Goal: Task Accomplishment & Management: Manage account settings

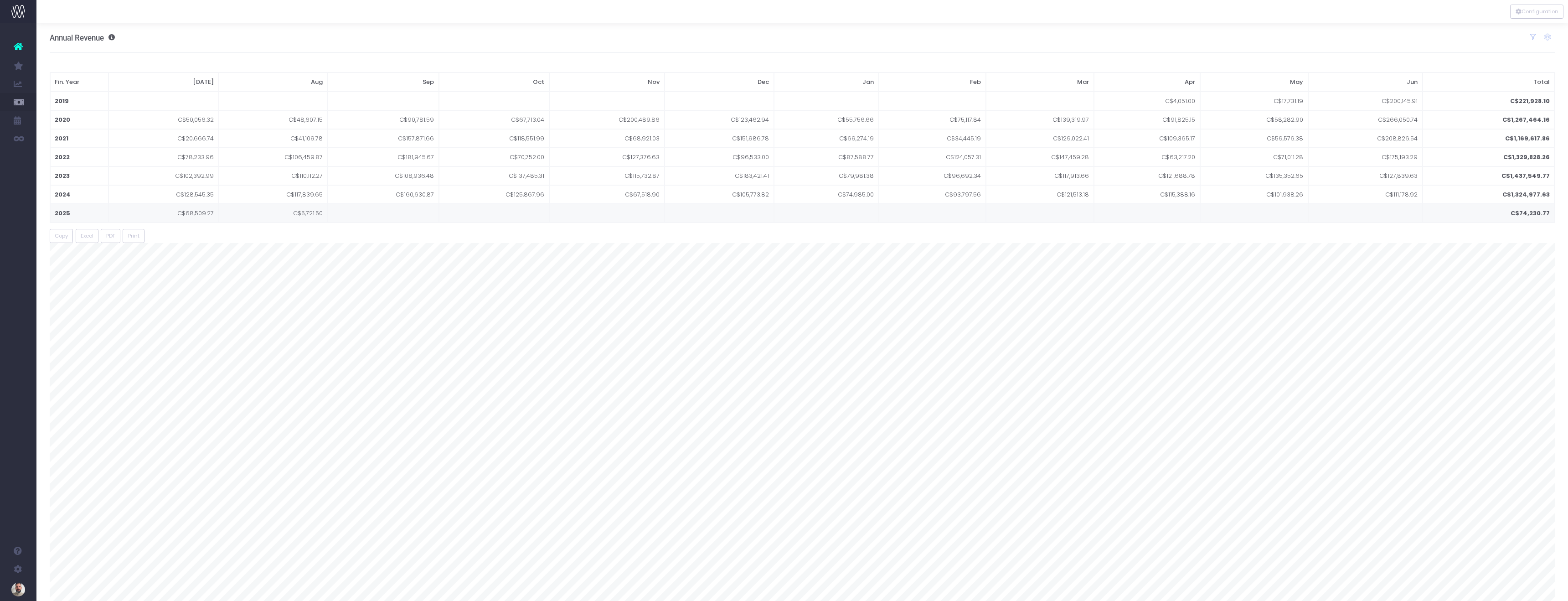
scroll to position [5, 0]
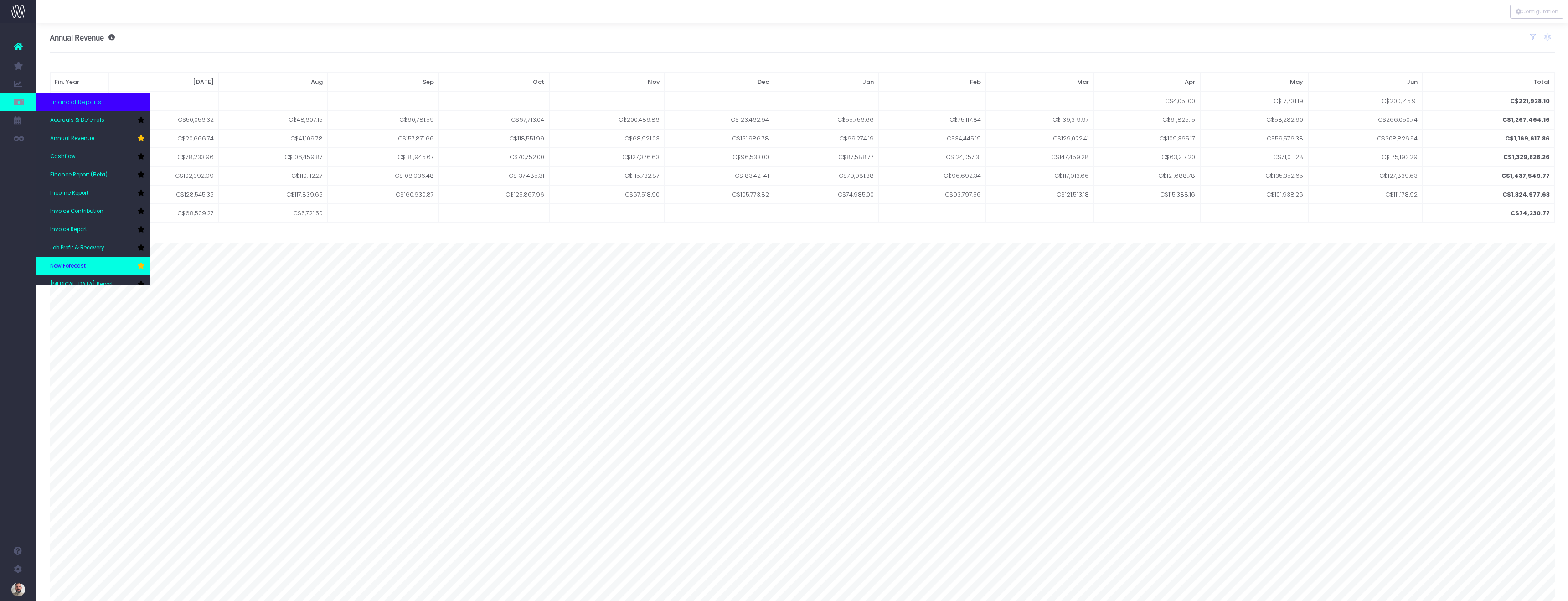
click at [119, 269] on link "New Forecast" at bounding box center [93, 266] width 114 height 18
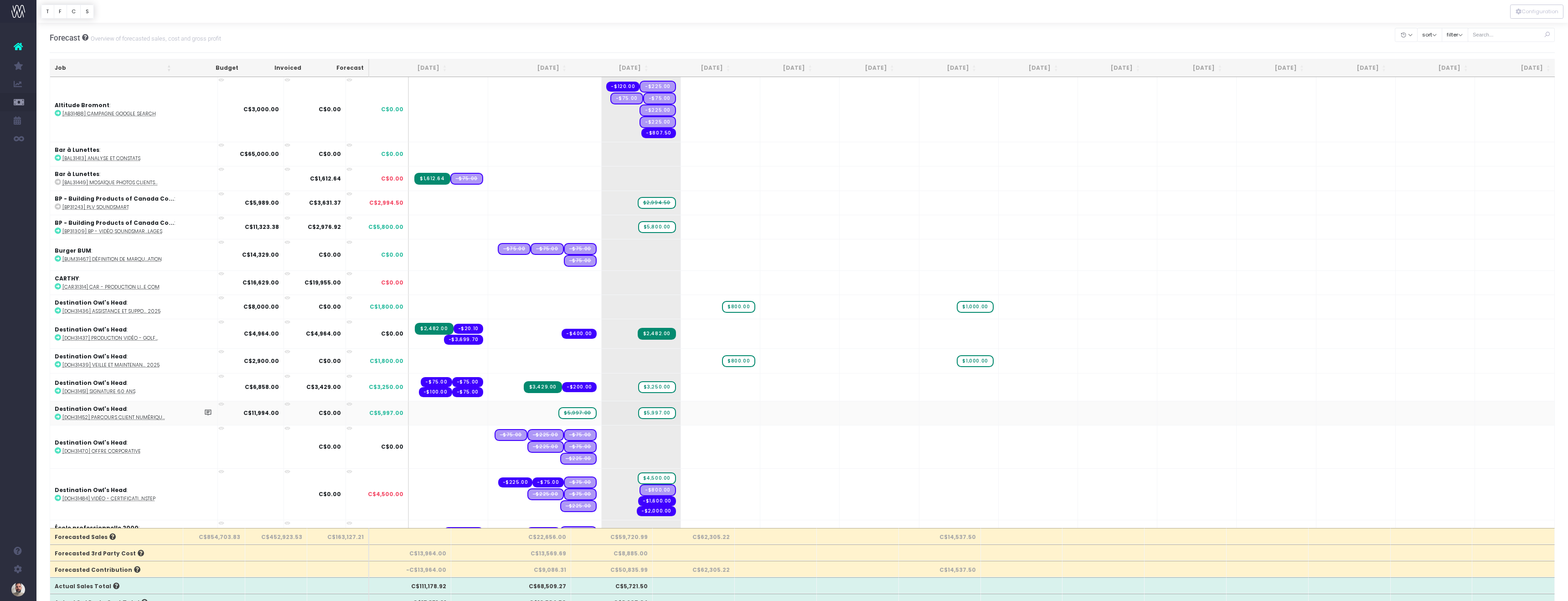
click at [113, 414] on abbr "[DOH31452] Parcours client numériqu..." at bounding box center [114, 417] width 102 height 7
drag, startPoint x: 543, startPoint y: 401, endPoint x: 693, endPoint y: 395, distance: 150.1
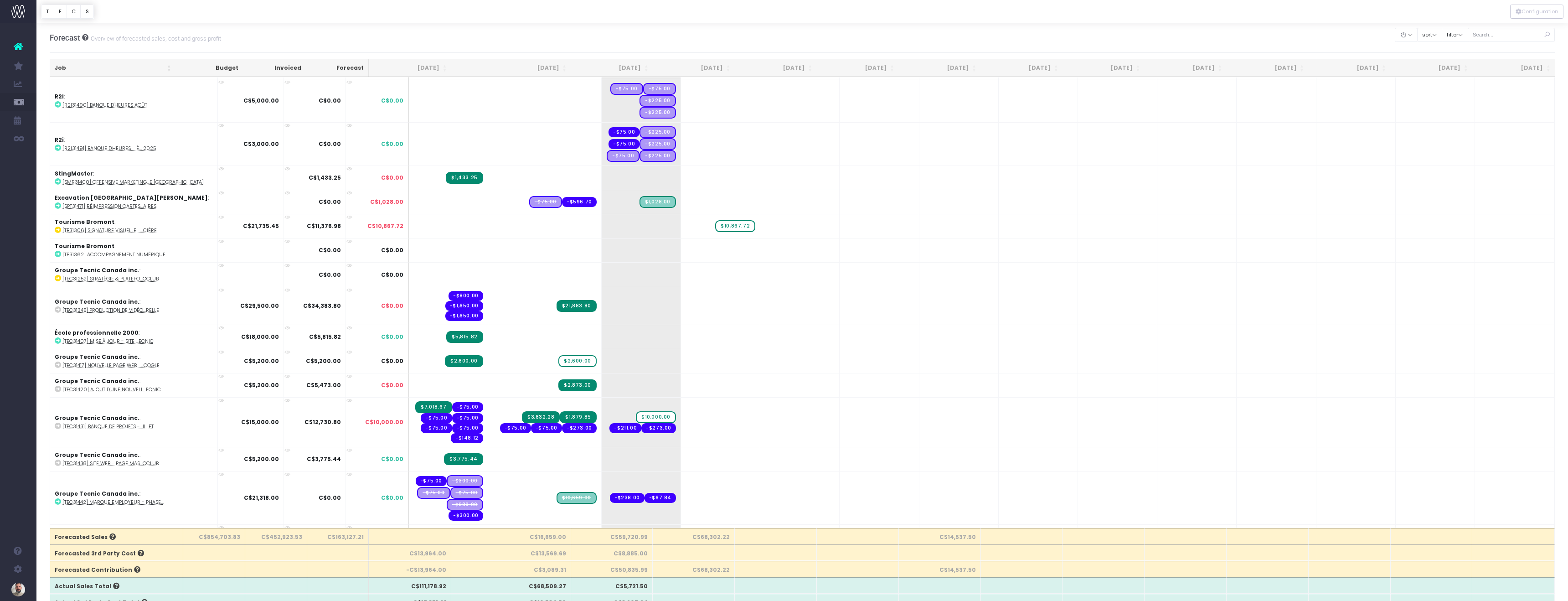
scroll to position [2174, 0]
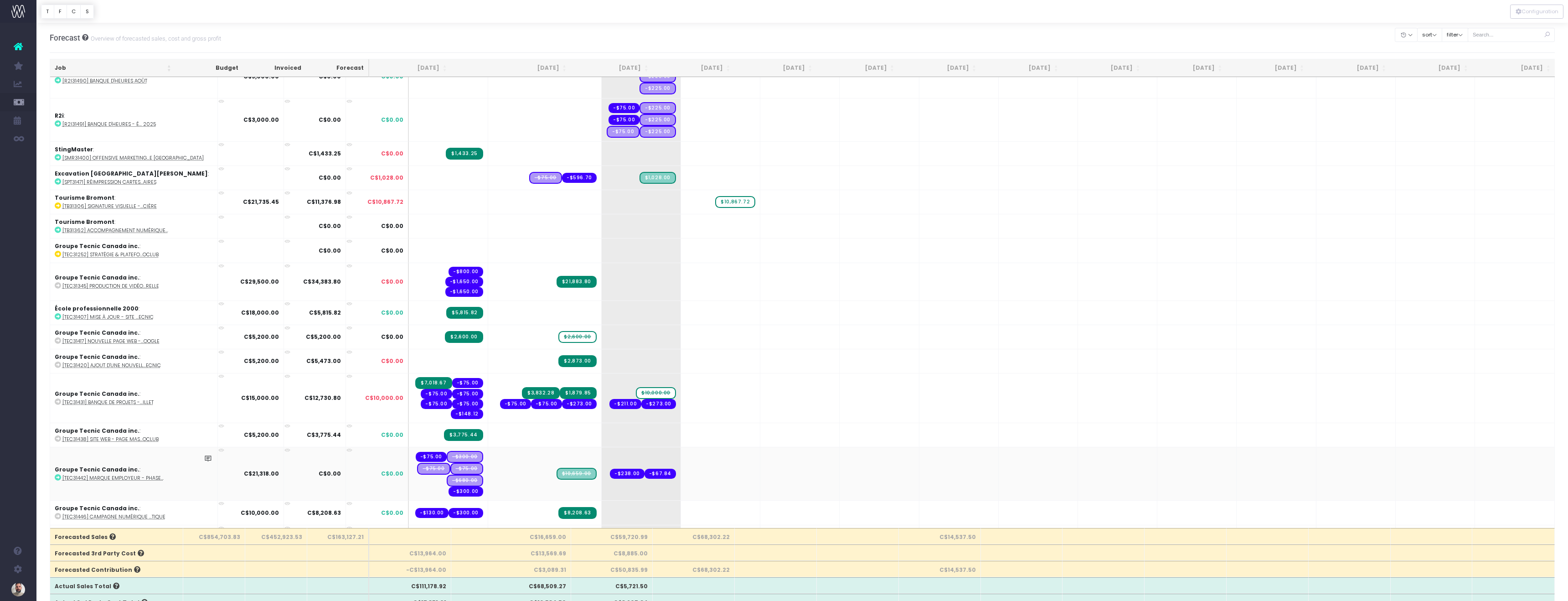
click at [103, 475] on abbr "[TEC31442] Marque employeur - Phase..." at bounding box center [113, 478] width 101 height 7
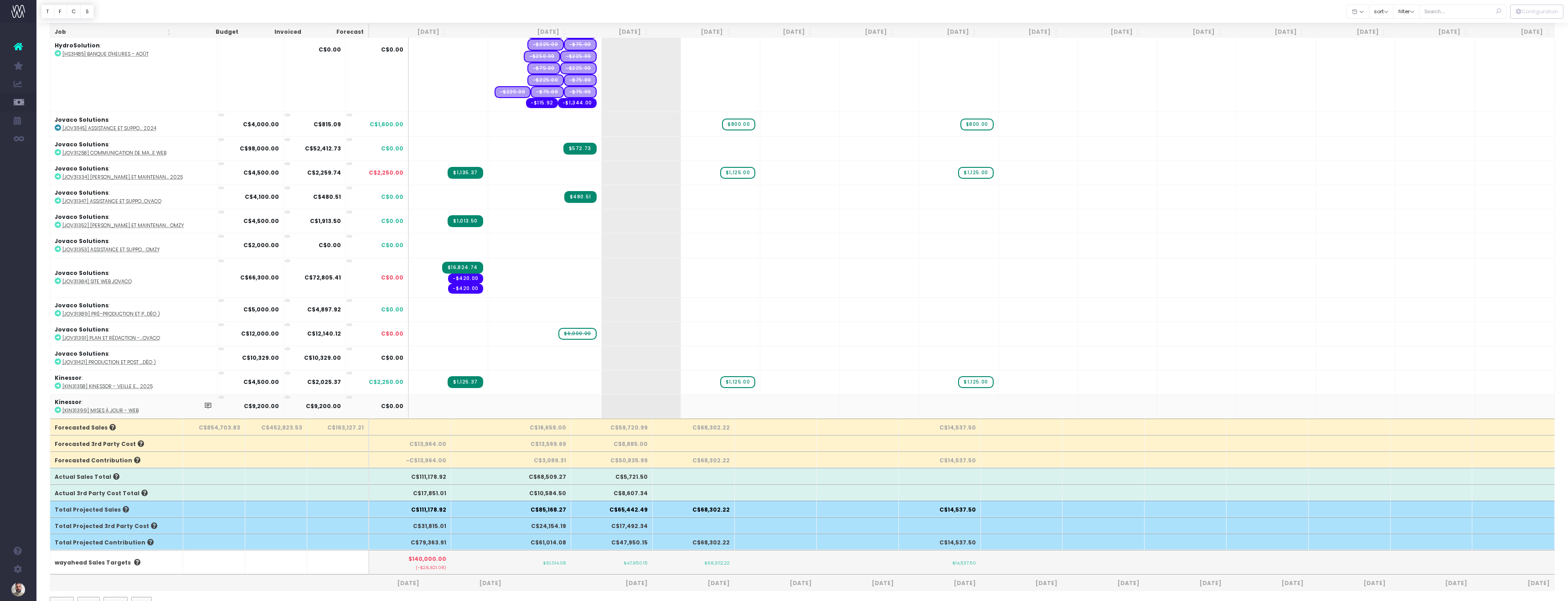
scroll to position [1315, 0]
drag, startPoint x: 542, startPoint y: 231, endPoint x: 603, endPoint y: 227, distance: 61.1
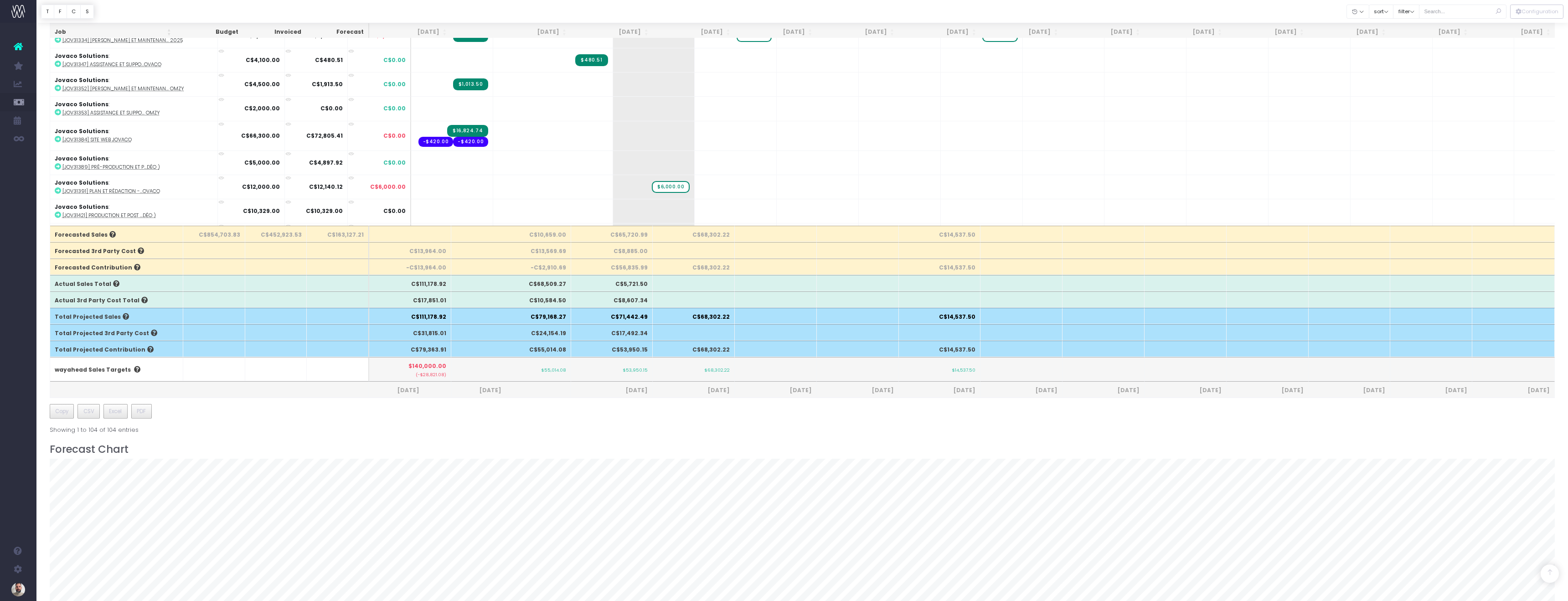
scroll to position [304, 0]
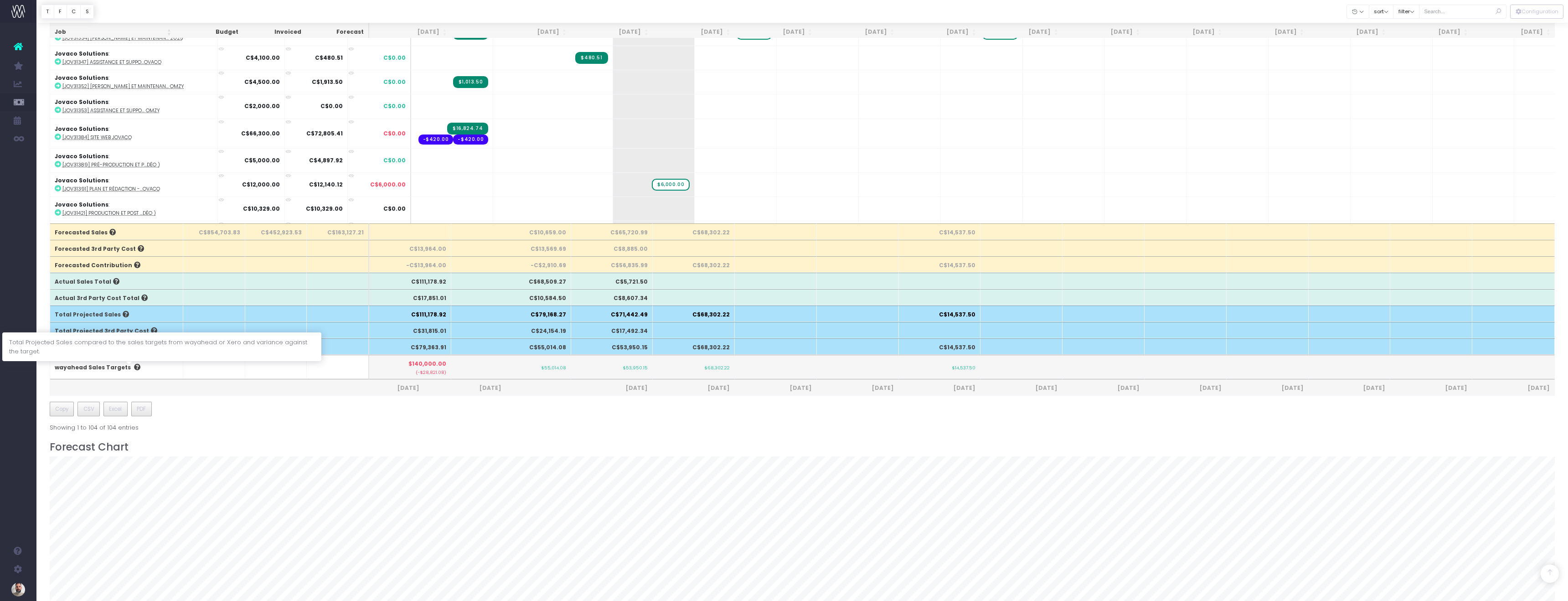
click at [132, 366] on icon at bounding box center [136, 367] width 8 height 6
click at [68, 366] on link "wayahead Sales Targets" at bounding box center [93, 367] width 76 height 8
click at [67, 119] on span "Annual Revenue" at bounding box center [61, 120] width 23 height 16
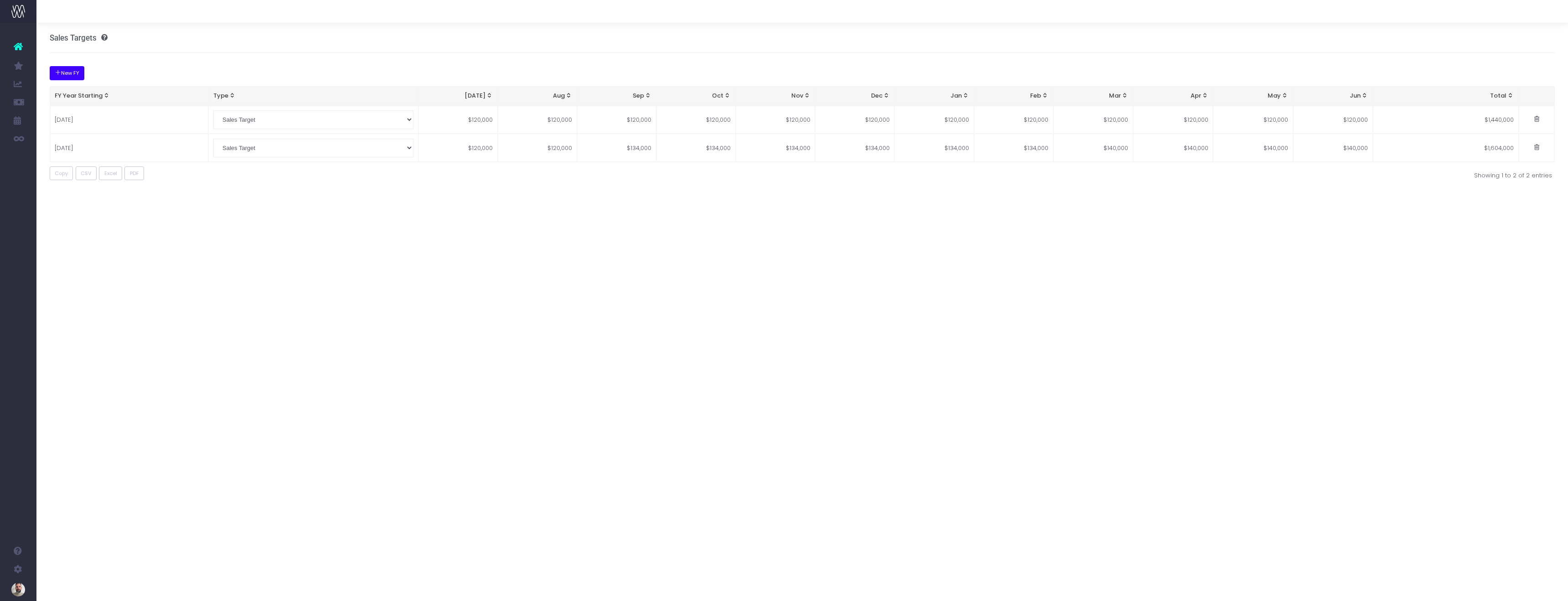
click at [65, 73] on button "New FY" at bounding box center [68, 73] width 35 height 14
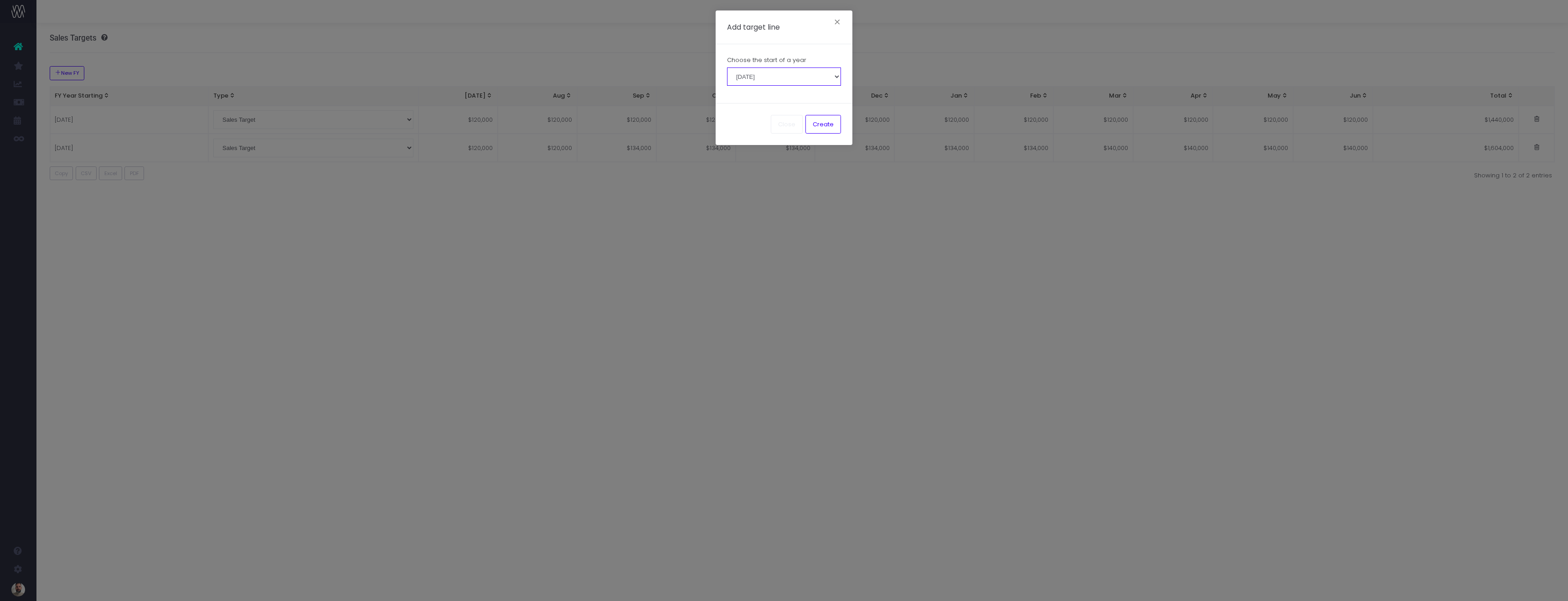
click at [832, 77] on select "[DATE] [DATE] [DATE] [DATE] [DATE] [DATE] [DATE] [DATE] [DATE] [DATE]" at bounding box center [783, 77] width 114 height 18
select select "20250701"
click at [827, 122] on button "Create" at bounding box center [823, 124] width 35 height 18
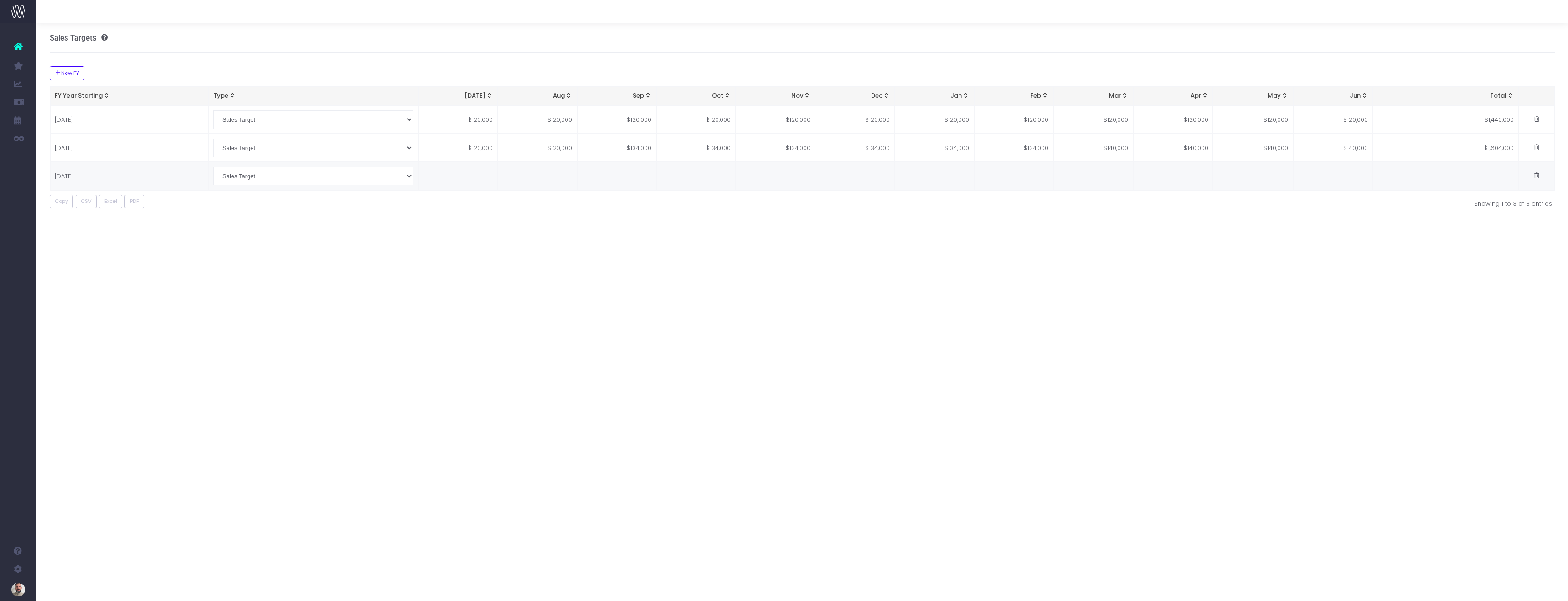
click at [467, 177] on td at bounding box center [458, 176] width 79 height 28
click at [660, 367] on div "Sales Targets New FY FY Year Starting Type Jul Aug Sep Oct Nov Dec Jan Feb Mar …" at bounding box center [802, 312] width 1531 height 578
click at [480, 177] on td "$100,000" at bounding box center [457, 176] width 79 height 28
click at [480, 177] on input "0" at bounding box center [457, 176] width 79 height 28
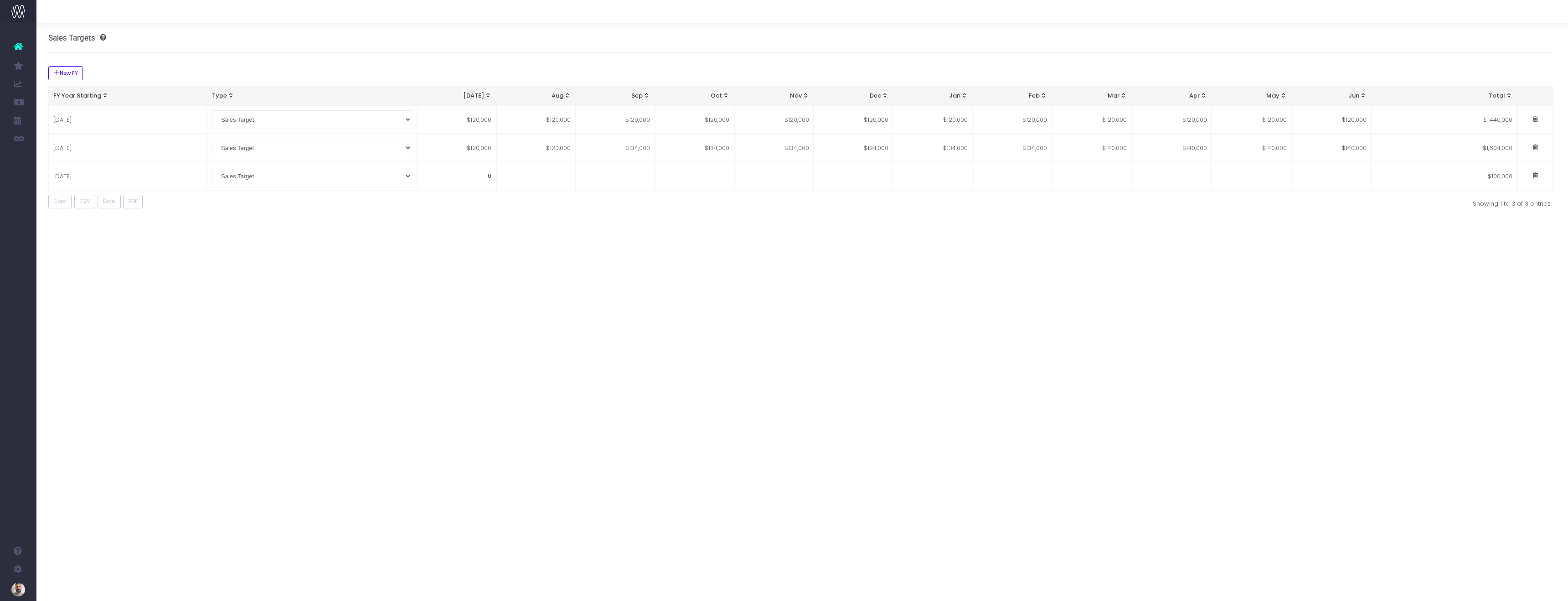
scroll to position [0, 0]
click at [572, 267] on div "Sales Targets New FY FY Year Starting Type Jul Aug Sep Oct Nov Dec Jan Feb Mar …" at bounding box center [802, 312] width 1531 height 578
click at [485, 174] on td "$134,500" at bounding box center [458, 176] width 79 height 28
click at [485, 174] on input "0" at bounding box center [458, 176] width 79 height 28
click at [492, 174] on input "0" at bounding box center [458, 176] width 79 height 28
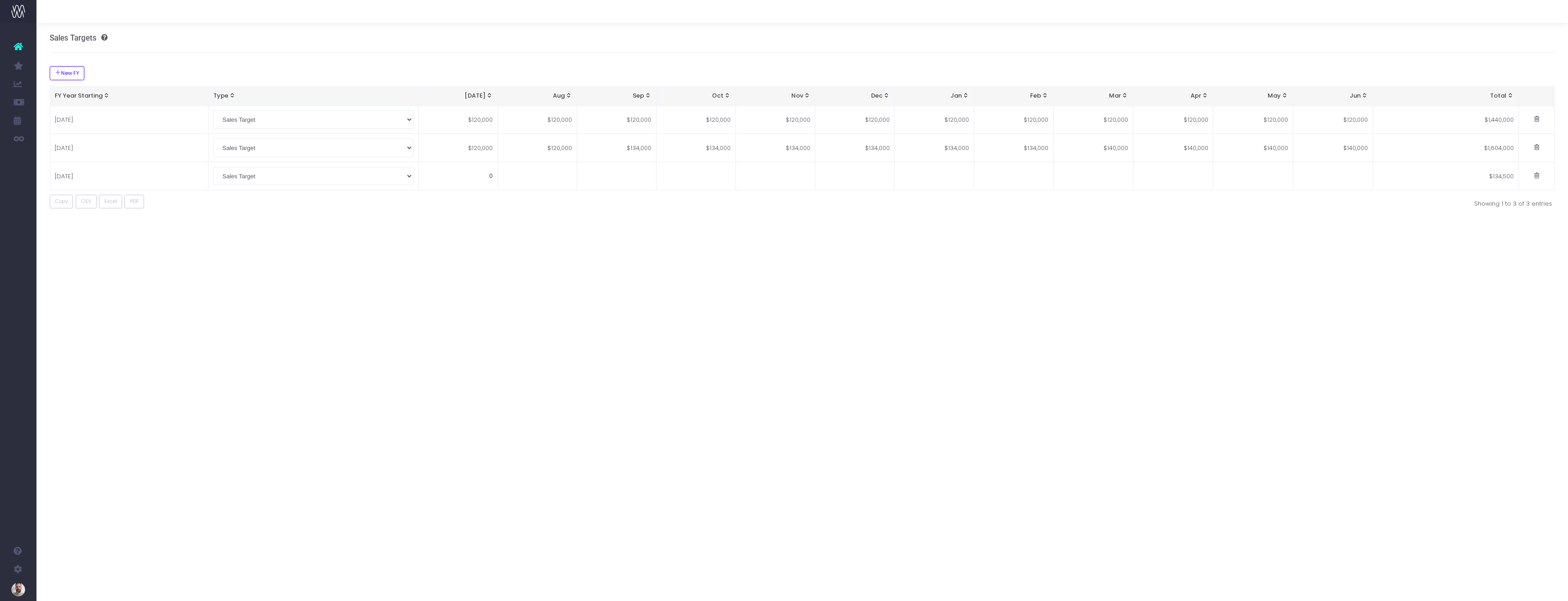
click at [492, 174] on input "0" at bounding box center [458, 176] width 79 height 28
click at [492, 178] on input "134675" at bounding box center [458, 176] width 79 height 28
click at [545, 178] on td at bounding box center [537, 176] width 79 height 28
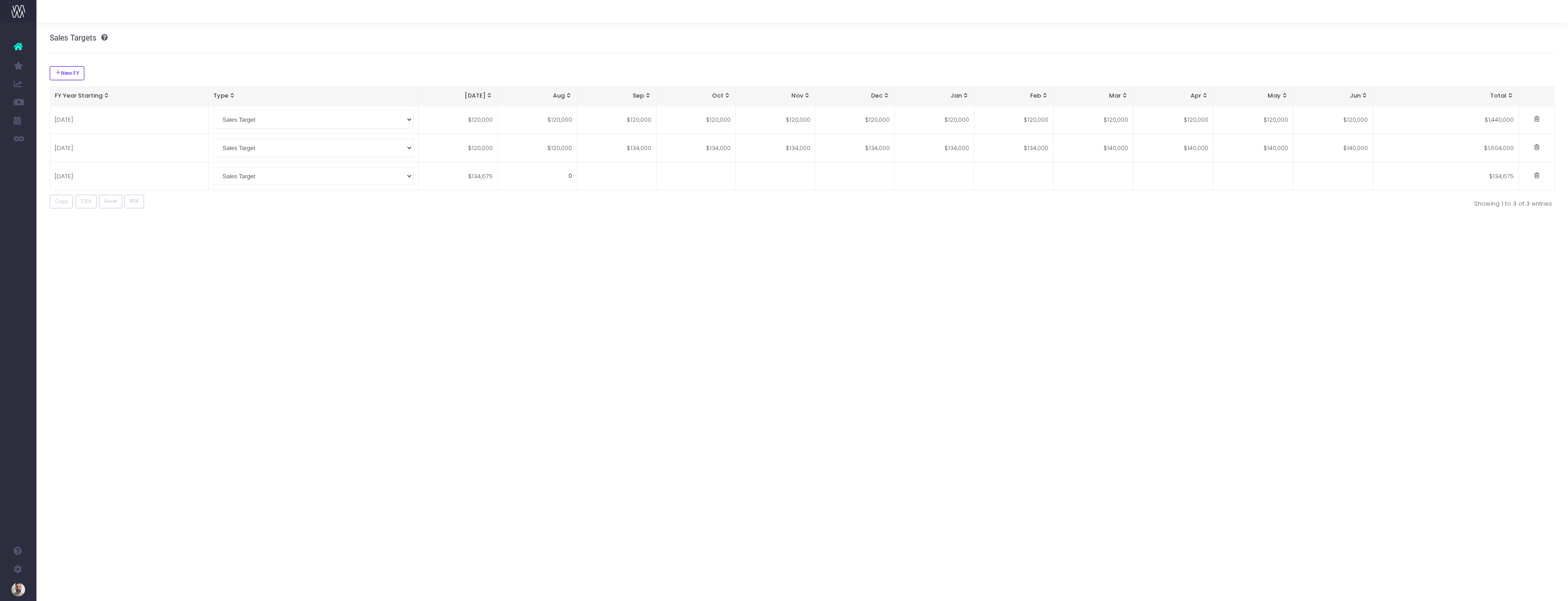
paste input "134675"
click at [619, 181] on td at bounding box center [617, 176] width 79 height 28
paste input "134675"
click at [709, 181] on td at bounding box center [696, 176] width 79 height 28
paste input "134675"
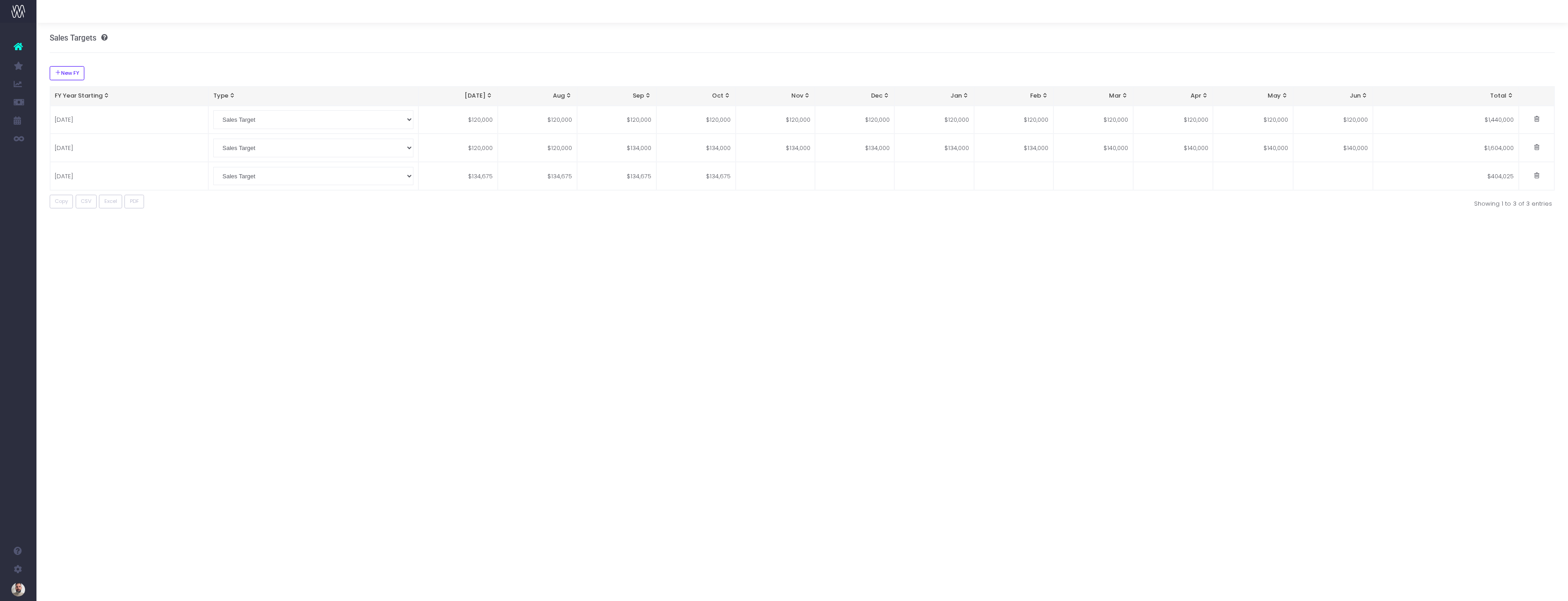
click at [785, 176] on td at bounding box center [775, 176] width 79 height 28
paste input "134675"
drag, startPoint x: 877, startPoint y: 178, endPoint x: 870, endPoint y: 178, distance: 7.0
click at [877, 178] on td at bounding box center [855, 176] width 79 height 28
paste input "134675"
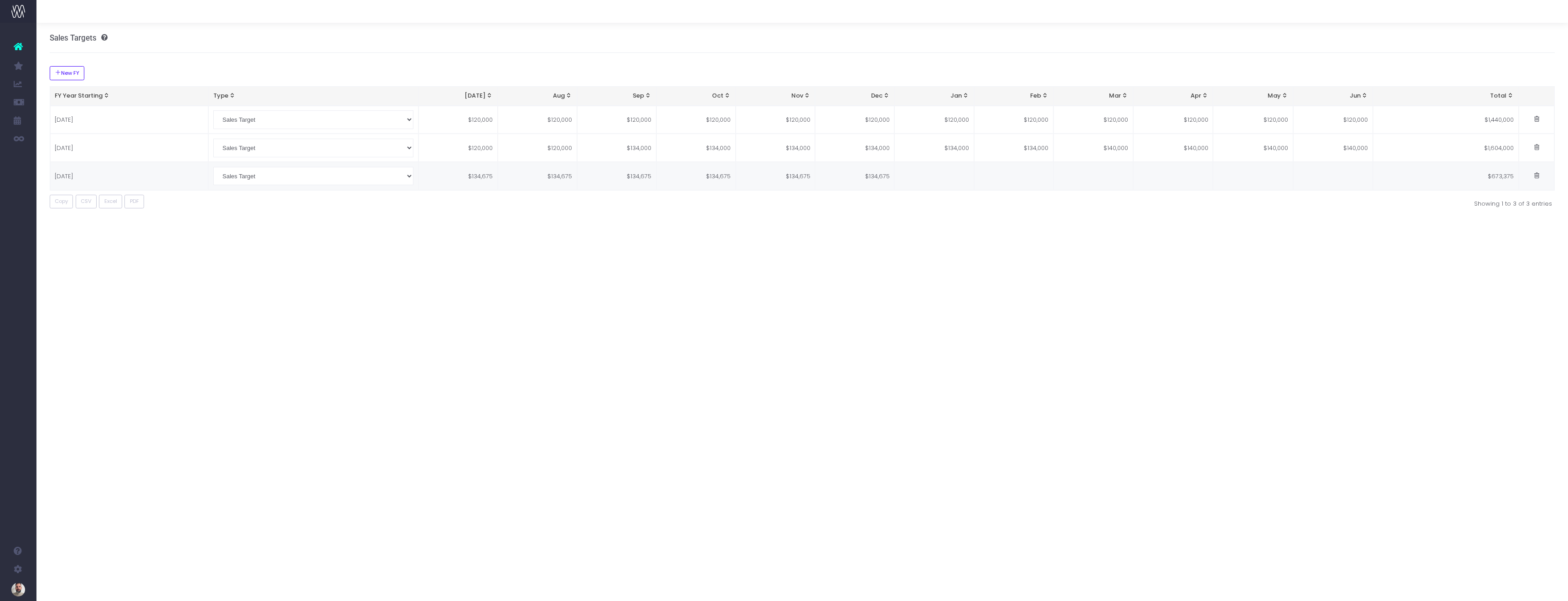
drag, startPoint x: 943, startPoint y: 179, endPoint x: 986, endPoint y: 181, distance: 43.0
click at [943, 179] on td at bounding box center [934, 176] width 79 height 28
paste input "134675"
click at [1038, 175] on td at bounding box center [1013, 176] width 79 height 28
paste input "134675"
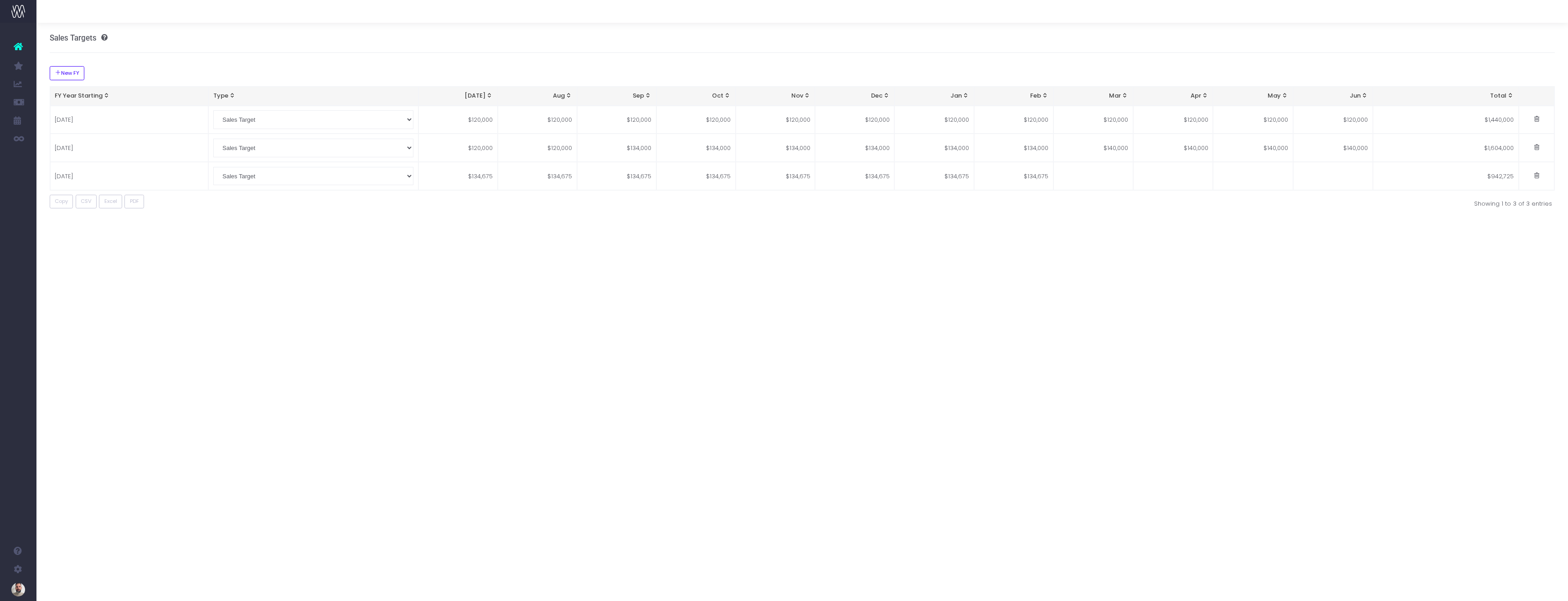
click at [1111, 177] on td at bounding box center [1093, 176] width 80 height 28
paste input "134675"
click at [1174, 177] on td at bounding box center [1173, 176] width 80 height 28
paste input "134675"
click at [1251, 178] on td at bounding box center [1253, 176] width 80 height 28
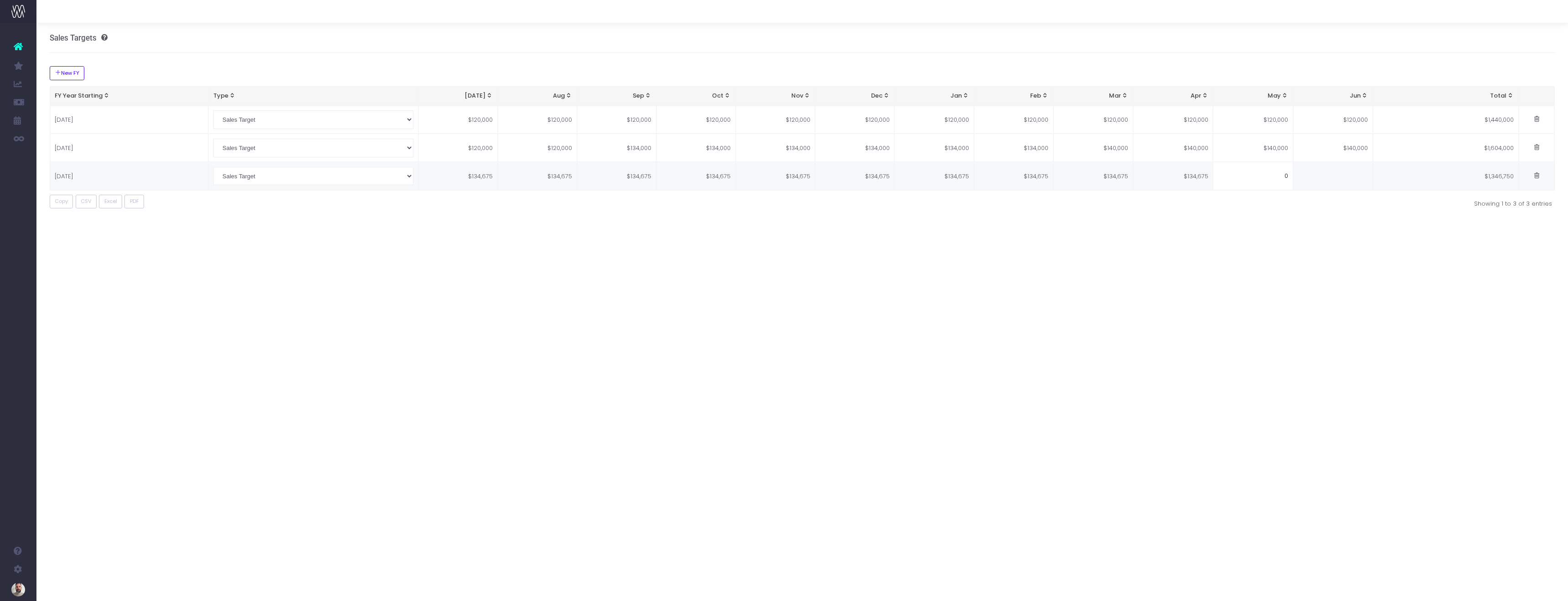
paste input "134675"
click at [1348, 179] on td at bounding box center [1332, 176] width 80 height 28
paste input "134675"
type input "134675"
click at [1348, 234] on div "Sales Targets New FY FY Year Starting Type Jul Aug Sep Oct Nov Dec Jan Feb Mar …" at bounding box center [802, 312] width 1531 height 578
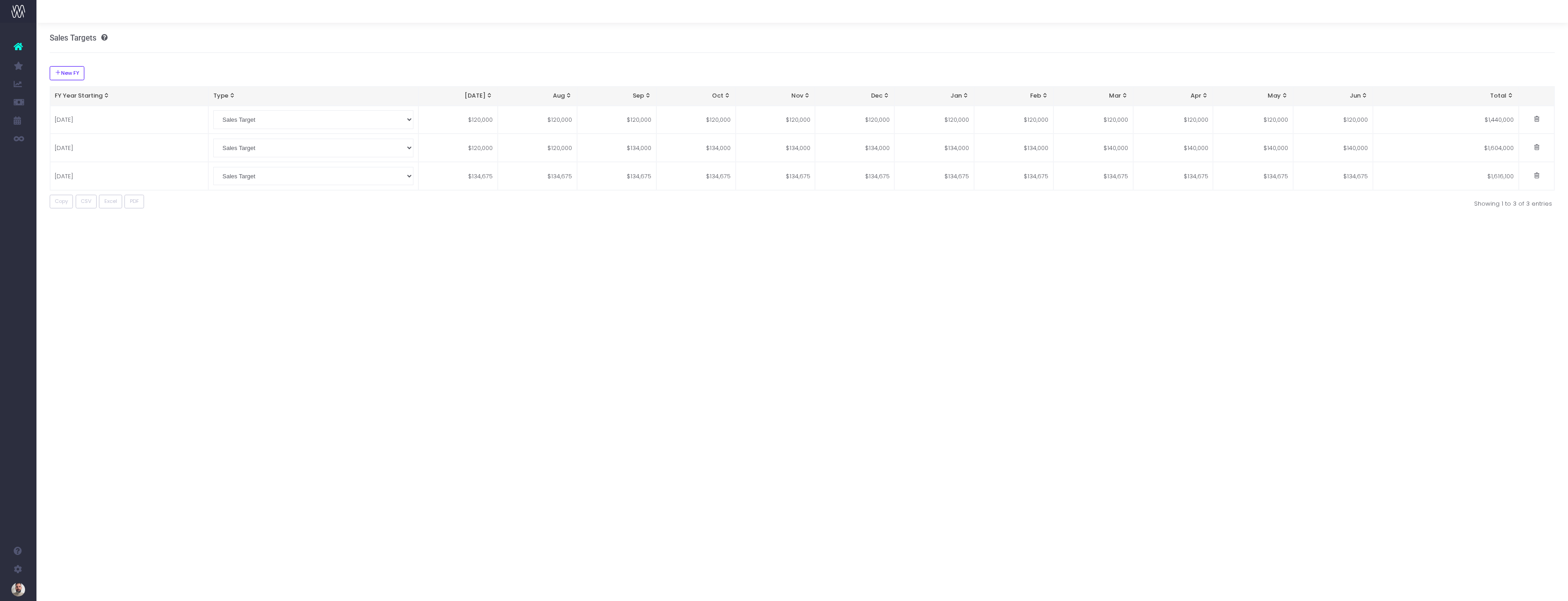
click at [1230, 421] on div "Sales Targets New FY FY Year Starting Type Jul Aug Sep Oct Nov Dec Jan Feb Mar …" at bounding box center [802, 312] width 1531 height 578
drag, startPoint x: 286, startPoint y: 47, endPoint x: 231, endPoint y: 70, distance: 59.6
click at [286, 47] on div "Sales Targets" at bounding box center [802, 37] width 1505 height 30
click at [723, 68] on div "New FY FY Year Starting Type Jul Aug Sep Oct Nov Dec Jan Feb Mar Apr May Jun To…" at bounding box center [802, 137] width 1505 height 169
click at [754, 50] on div "Sales Targets" at bounding box center [802, 37] width 1505 height 30
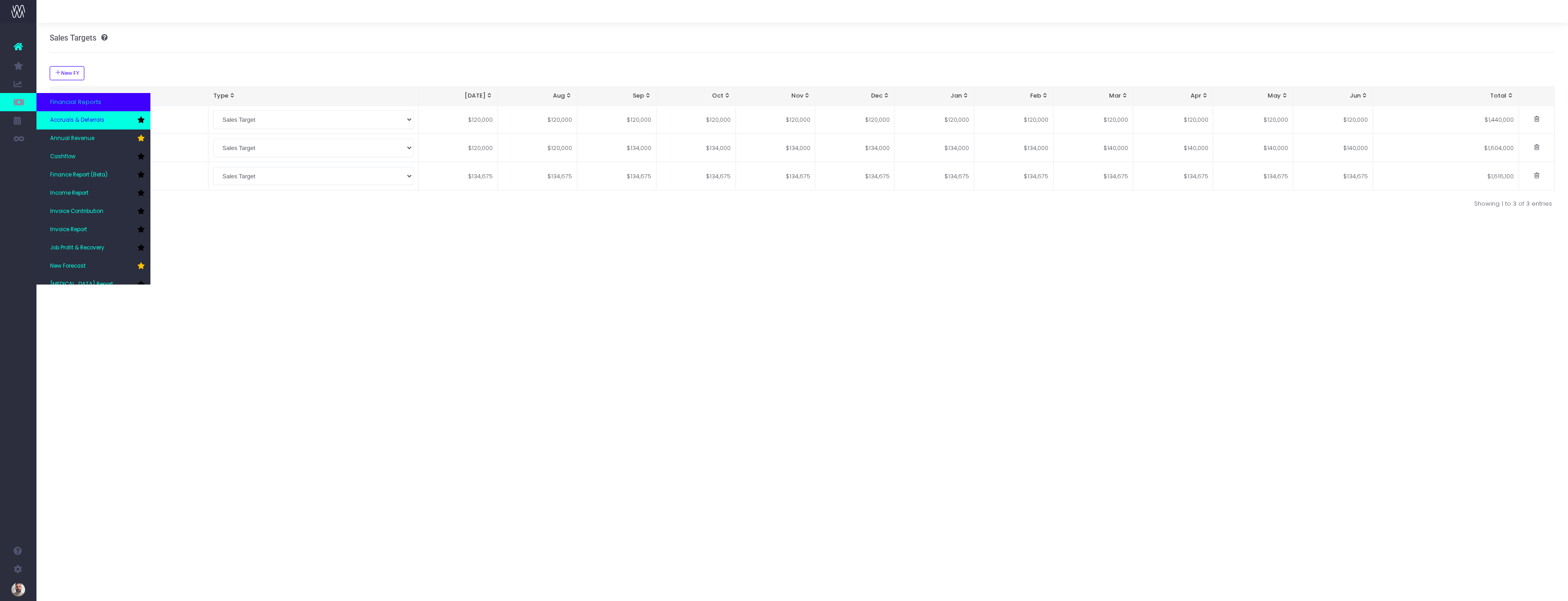
scroll to position [0, 1]
click at [73, 141] on span "Annual Revenue" at bounding box center [72, 138] width 44 height 8
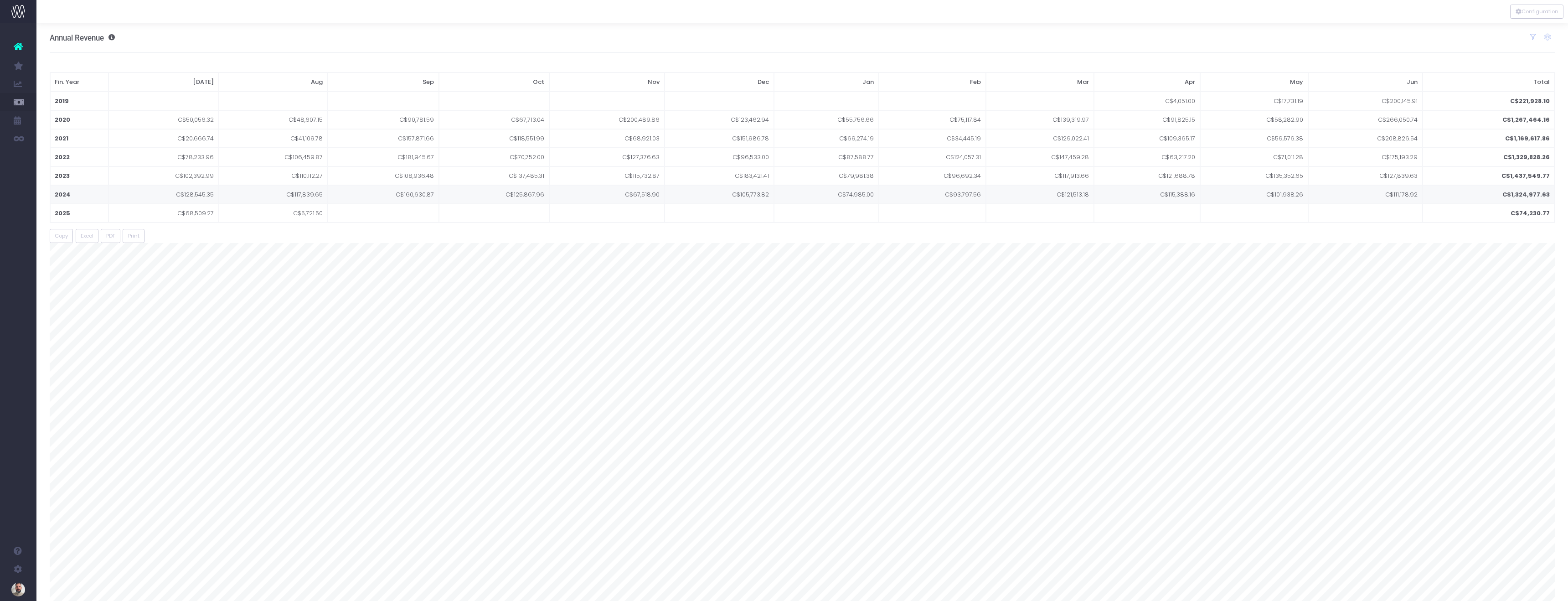
click at [1513, 194] on td "C$1,324,977.63" at bounding box center [1488, 194] width 132 height 19
drag, startPoint x: 689, startPoint y: 39, endPoint x: 696, endPoint y: 41, distance: 7.3
click at [689, 39] on div "Annual Revenue Toggle report Revenue Contribution Show / Hide Years 2019 2020 2…" at bounding box center [802, 37] width 1505 height 30
